Goal: Task Accomplishment & Management: Complete application form

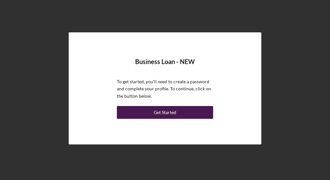
click at [167, 110] on div "Get Started" at bounding box center [165, 112] width 22 height 13
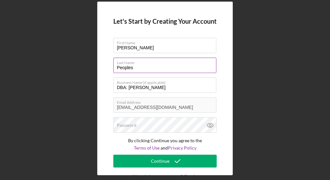
type input "[PERSON_NAME]"
click at [131, 69] on input "Peoples" at bounding box center [164, 65] width 103 height 15
type input "PEOPLES JR"
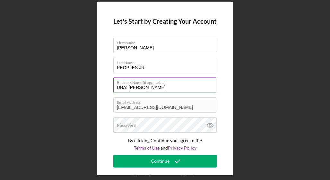
click at [159, 87] on input "DBA: [PERSON_NAME]" at bounding box center [164, 85] width 103 height 15
type input "DBA: [PERSON_NAME]"
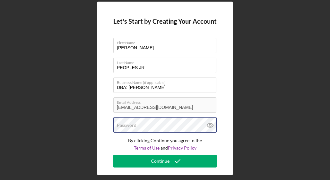
click at [166, 127] on div "Password" at bounding box center [164, 125] width 103 height 16
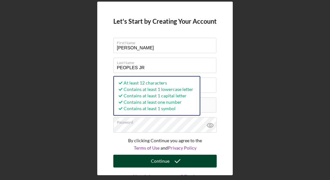
click at [162, 159] on div "Continue" at bounding box center [160, 161] width 19 height 13
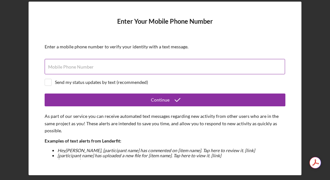
click at [255, 60] on input "Mobile Phone Number" at bounding box center [165, 66] width 240 height 15
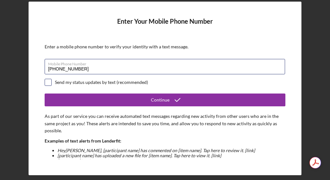
type input "[PHONE_NUMBER]"
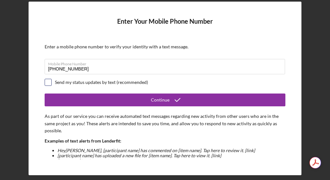
click at [48, 81] on input "checkbox" at bounding box center [48, 82] width 6 height 6
checkbox input "true"
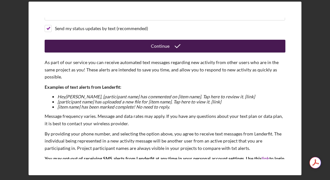
scroll to position [59, 0]
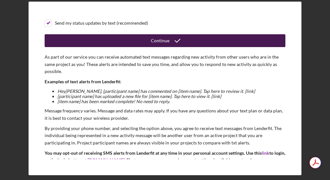
click at [130, 40] on button "Continue" at bounding box center [165, 40] width 240 height 13
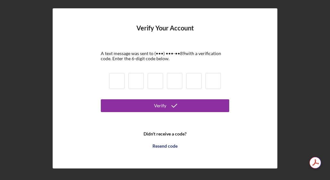
click at [120, 76] on input at bounding box center [116, 81] width 15 height 16
type input "6"
type input "1"
type input "9"
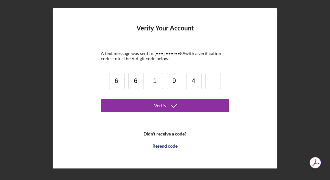
type input "4"
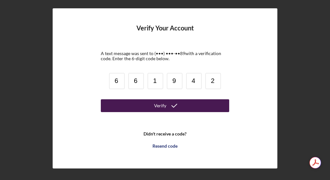
type input "2"
click at [138, 104] on button "Verify" at bounding box center [165, 105] width 128 height 13
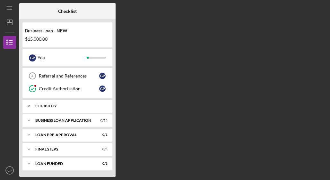
scroll to position [50, 0]
click at [13, 26] on icon "Icon/Dashboard" at bounding box center [10, 22] width 16 height 16
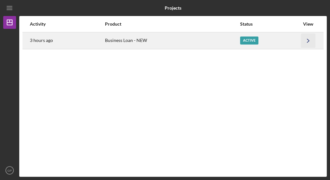
click at [305, 40] on icon "Icon/Navigate" at bounding box center [308, 40] width 14 height 14
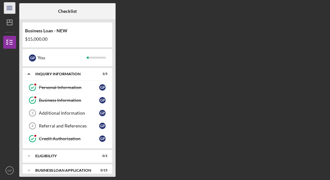
click at [8, 11] on icon "Icon/Menu" at bounding box center [10, 8] width 14 height 14
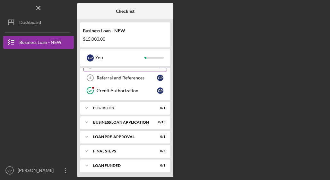
scroll to position [50, 0]
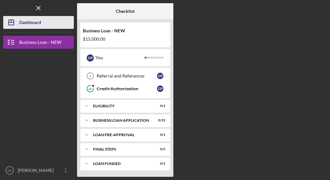
click at [16, 25] on icon "Icon/Dashboard" at bounding box center [11, 22] width 16 height 16
